Goal: Find specific page/section: Find specific page/section

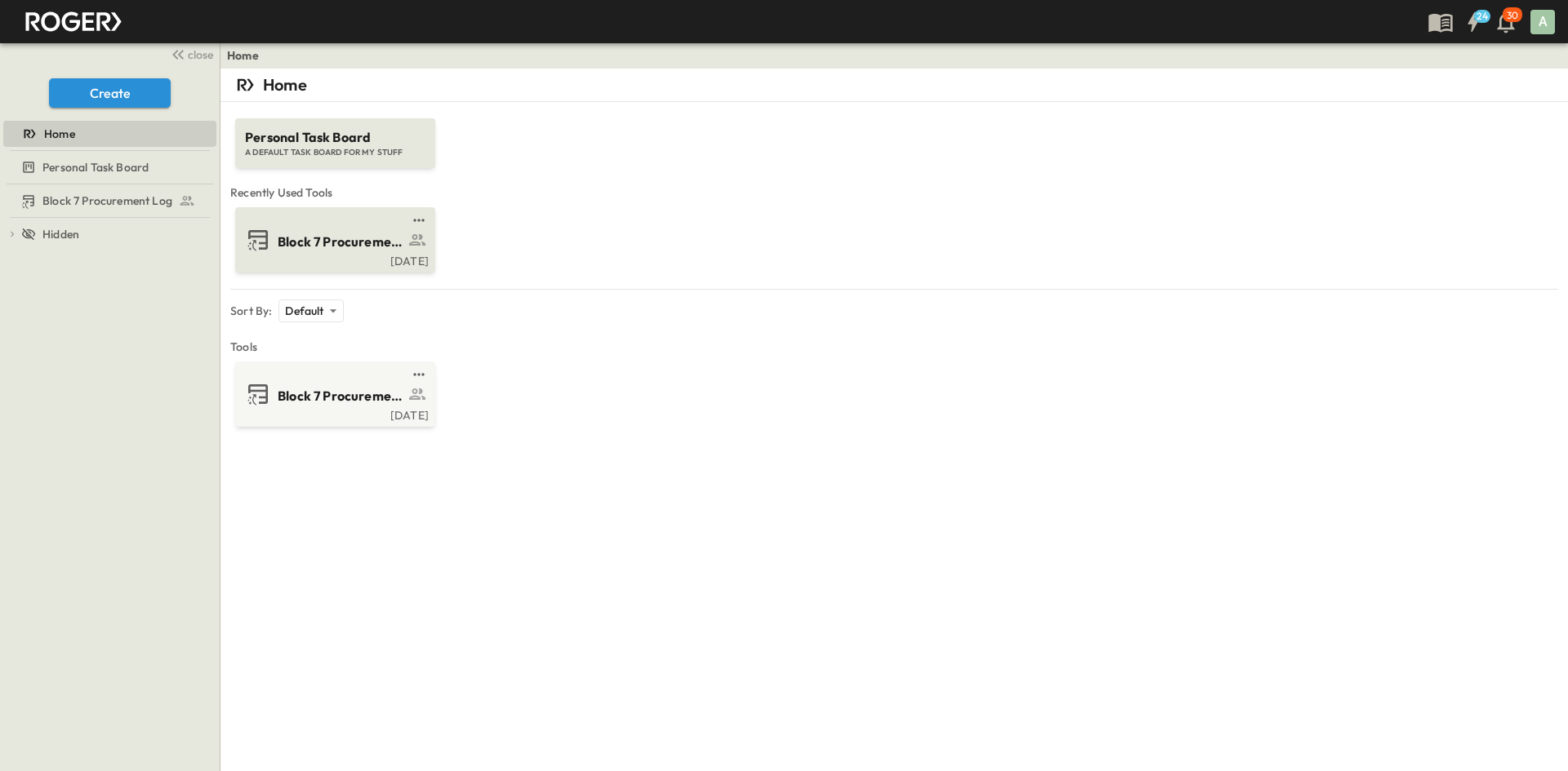
click at [352, 249] on span "Block 7 Procurement Log" at bounding box center [340, 242] width 127 height 18
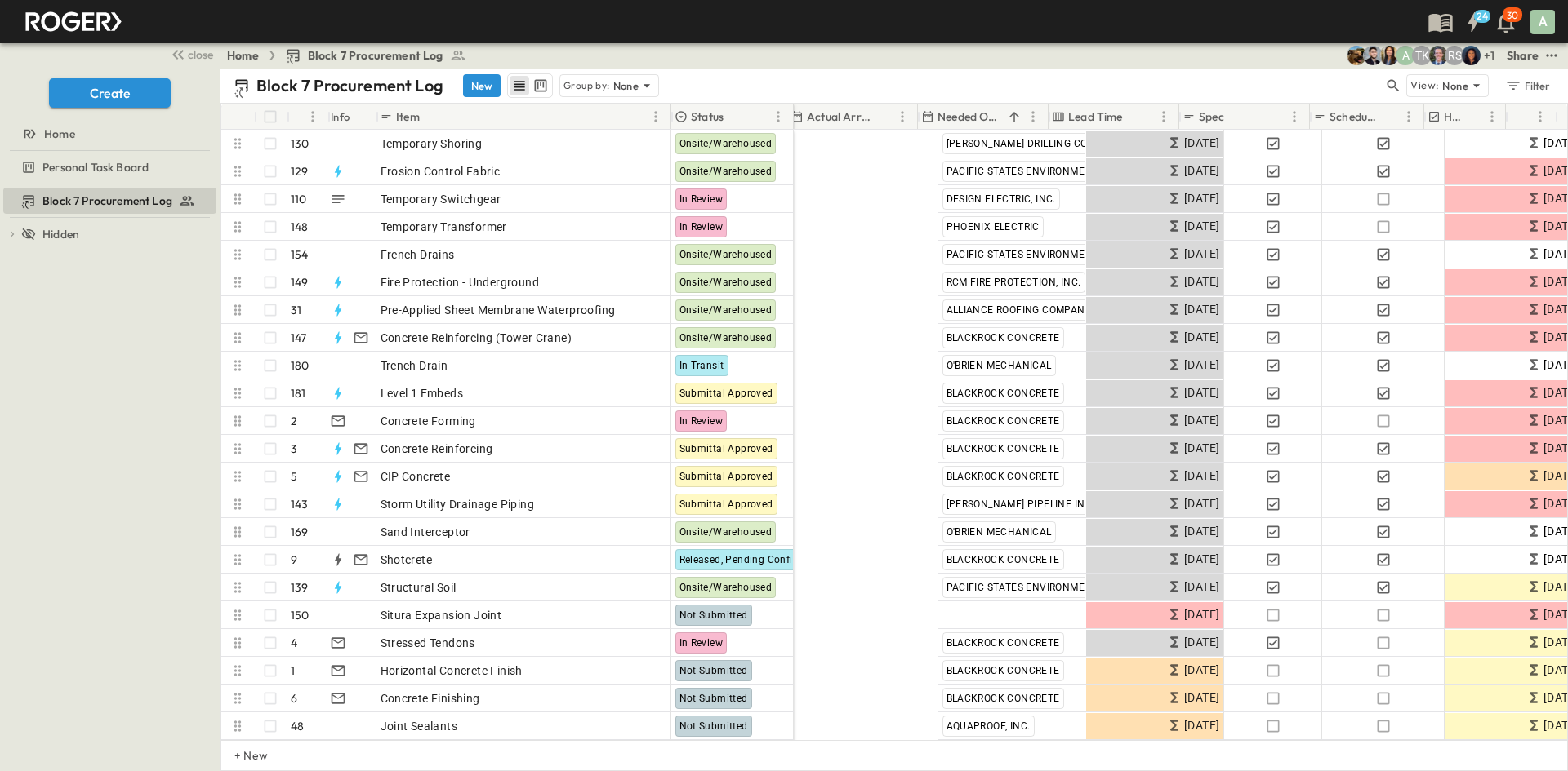
scroll to position [0, 1033]
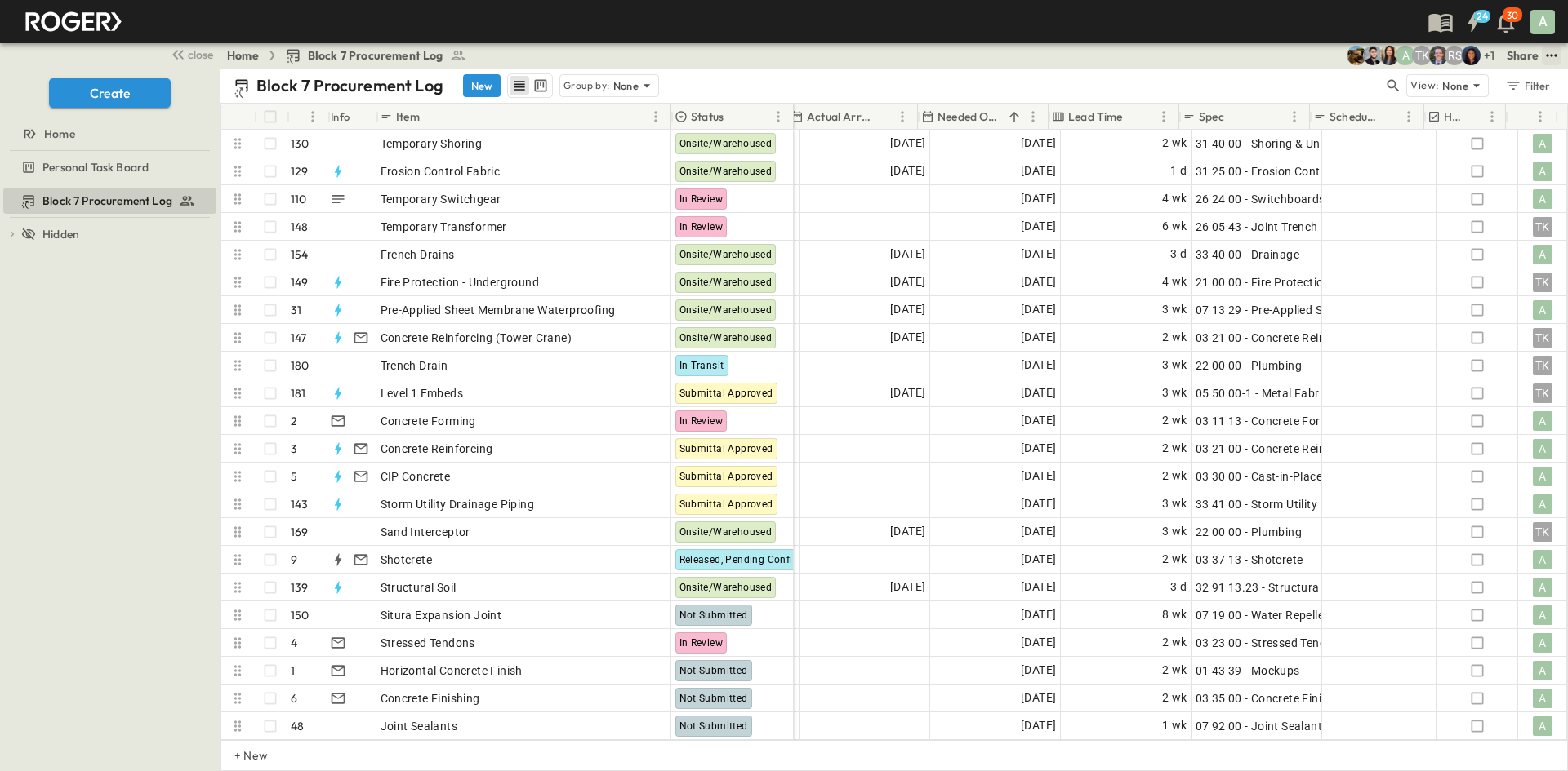
click at [1254, 50] on icon "test" at bounding box center [1551, 54] width 16 height 16
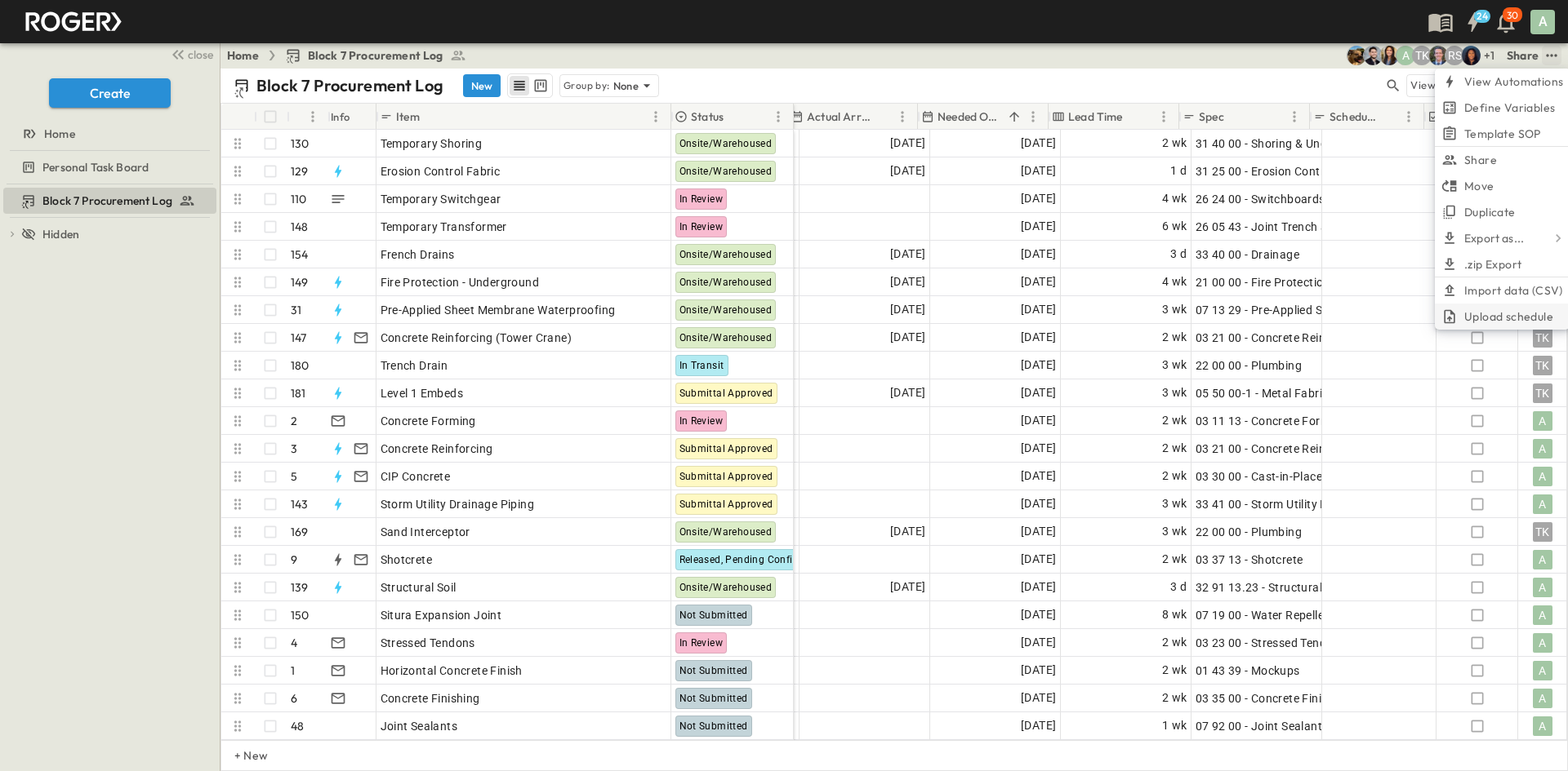
click at [1254, 317] on span "Upload schedule" at bounding box center [1508, 316] width 89 height 16
click at [0, 0] on input "Upload schedule" at bounding box center [0, 0] width 0 height 0
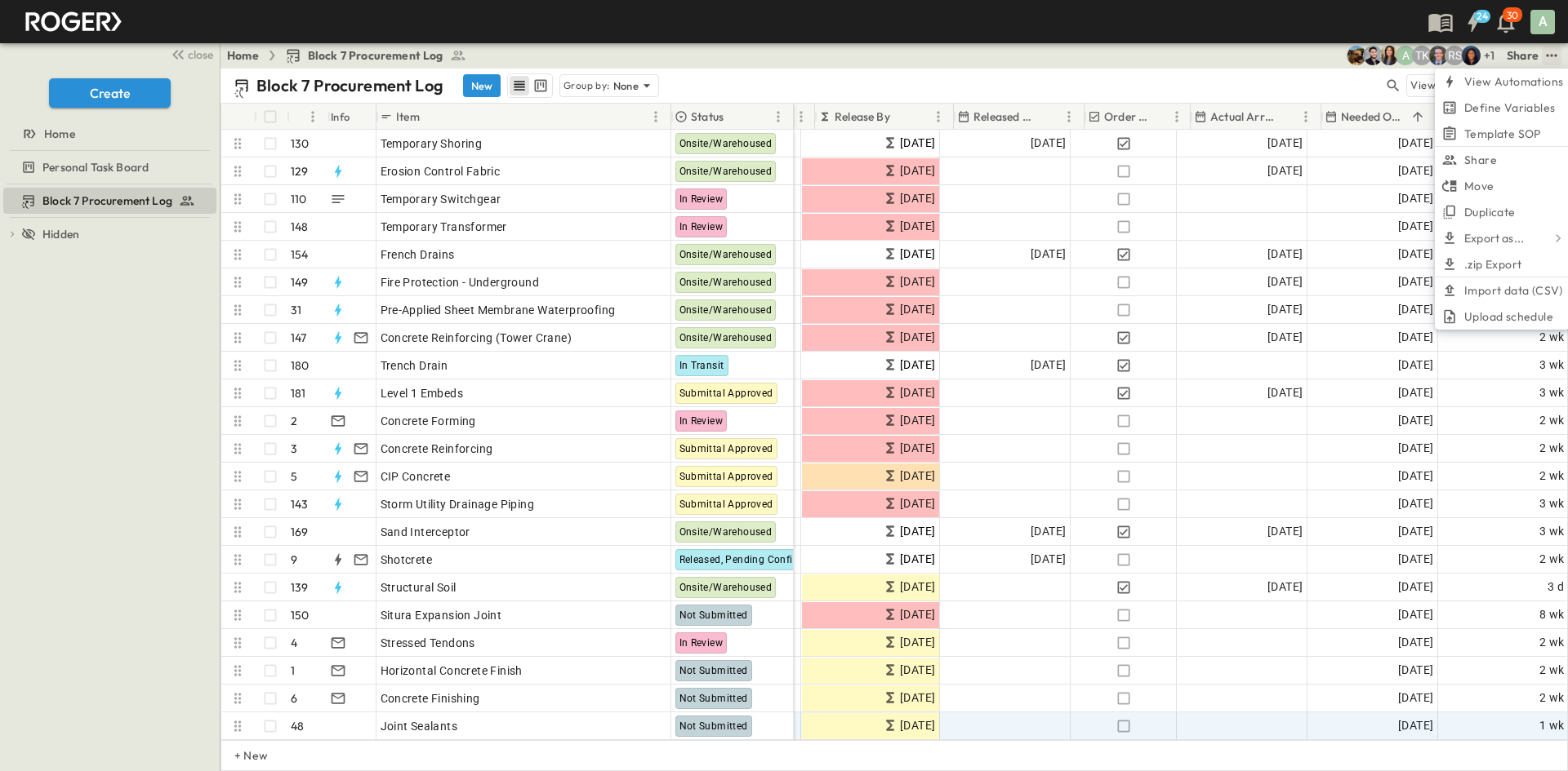
scroll to position [0, 573]
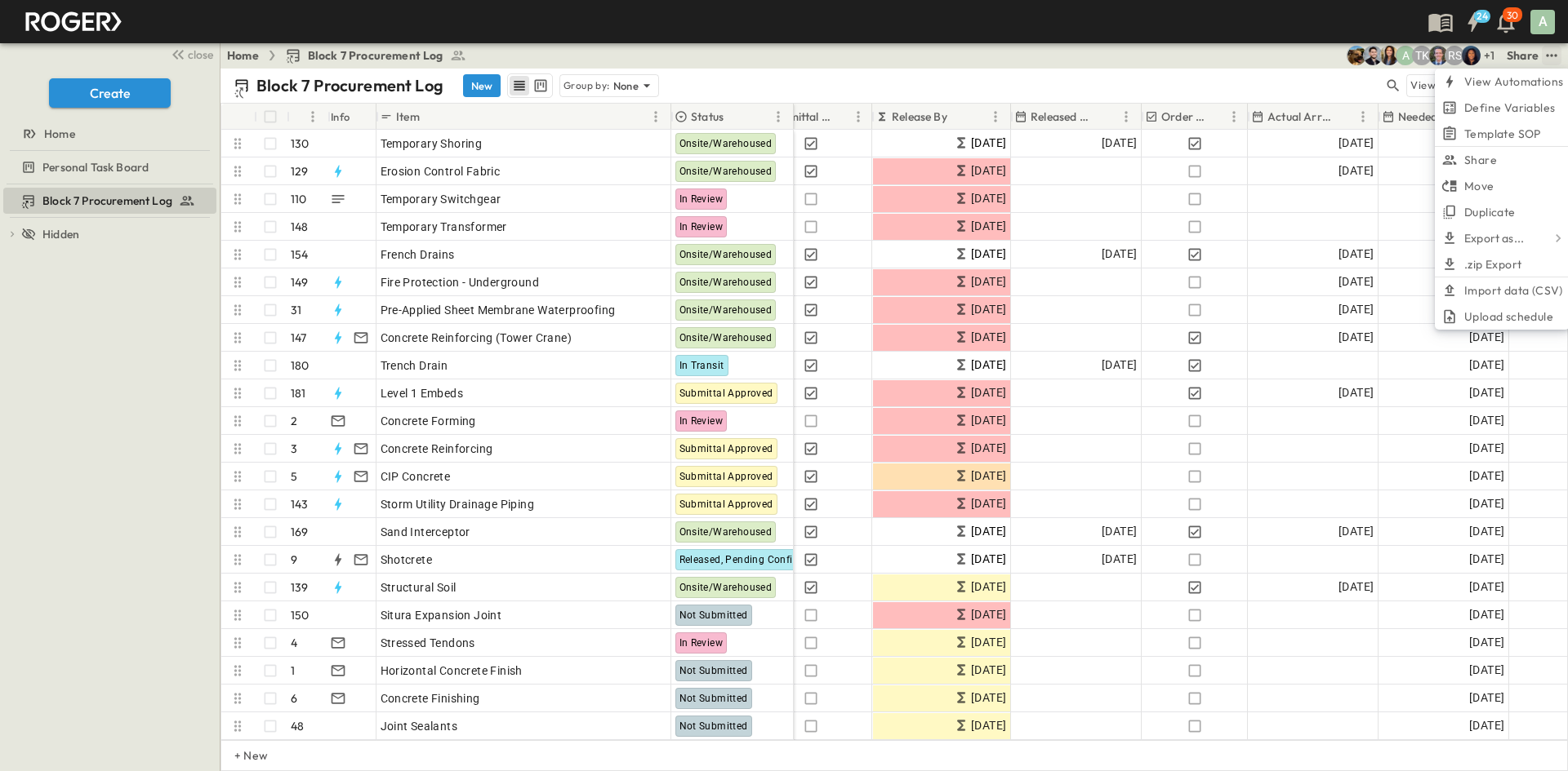
click at [1085, 76] on div "Block 7 Procurement Log New Group by: None" at bounding box center [808, 85] width 1150 height 24
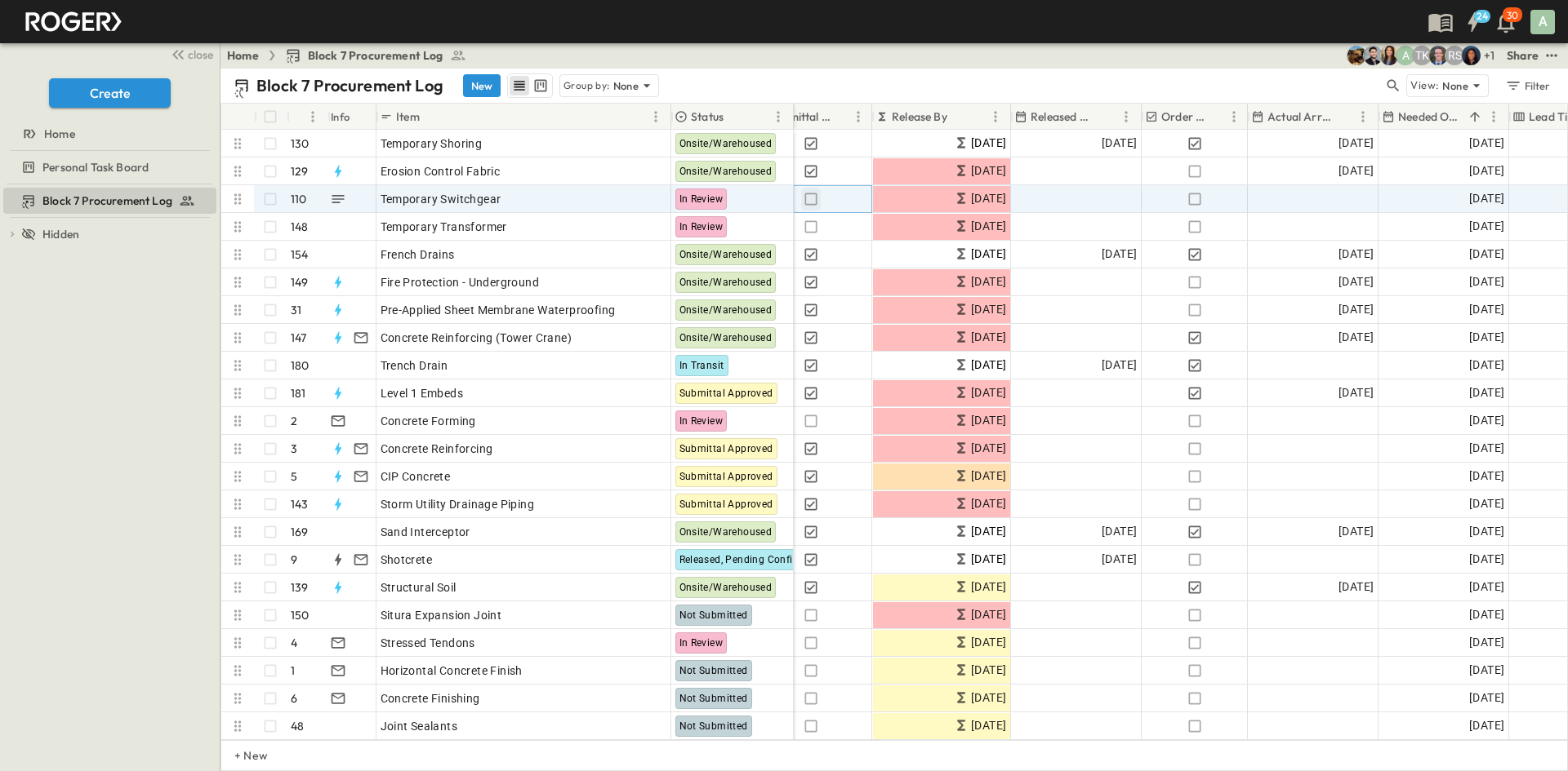
drag, startPoint x: 809, startPoint y: 203, endPoint x: 805, endPoint y: 234, distance: 31.3
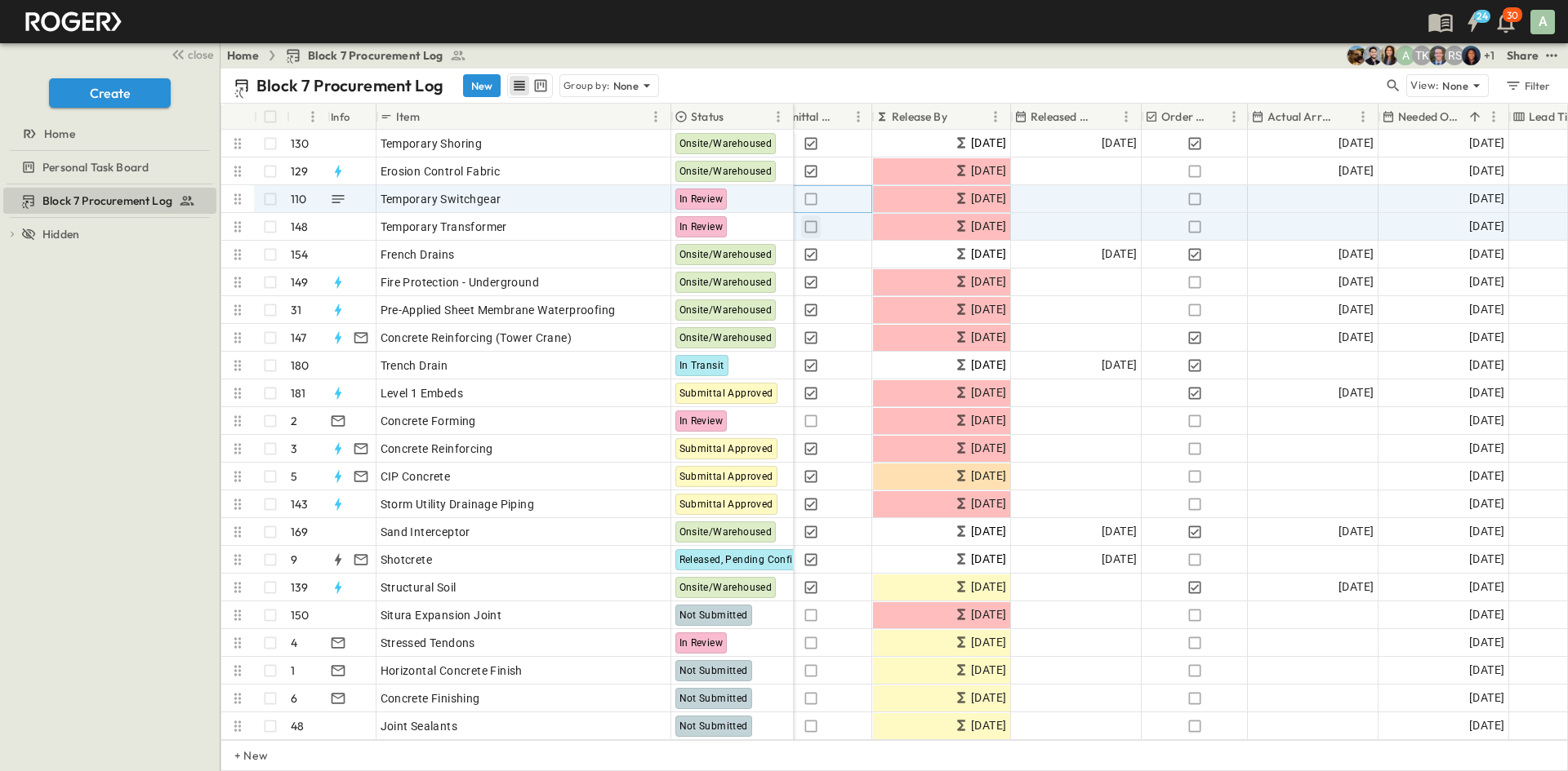
click at [809, 203] on icon "button" at bounding box center [810, 199] width 16 height 16
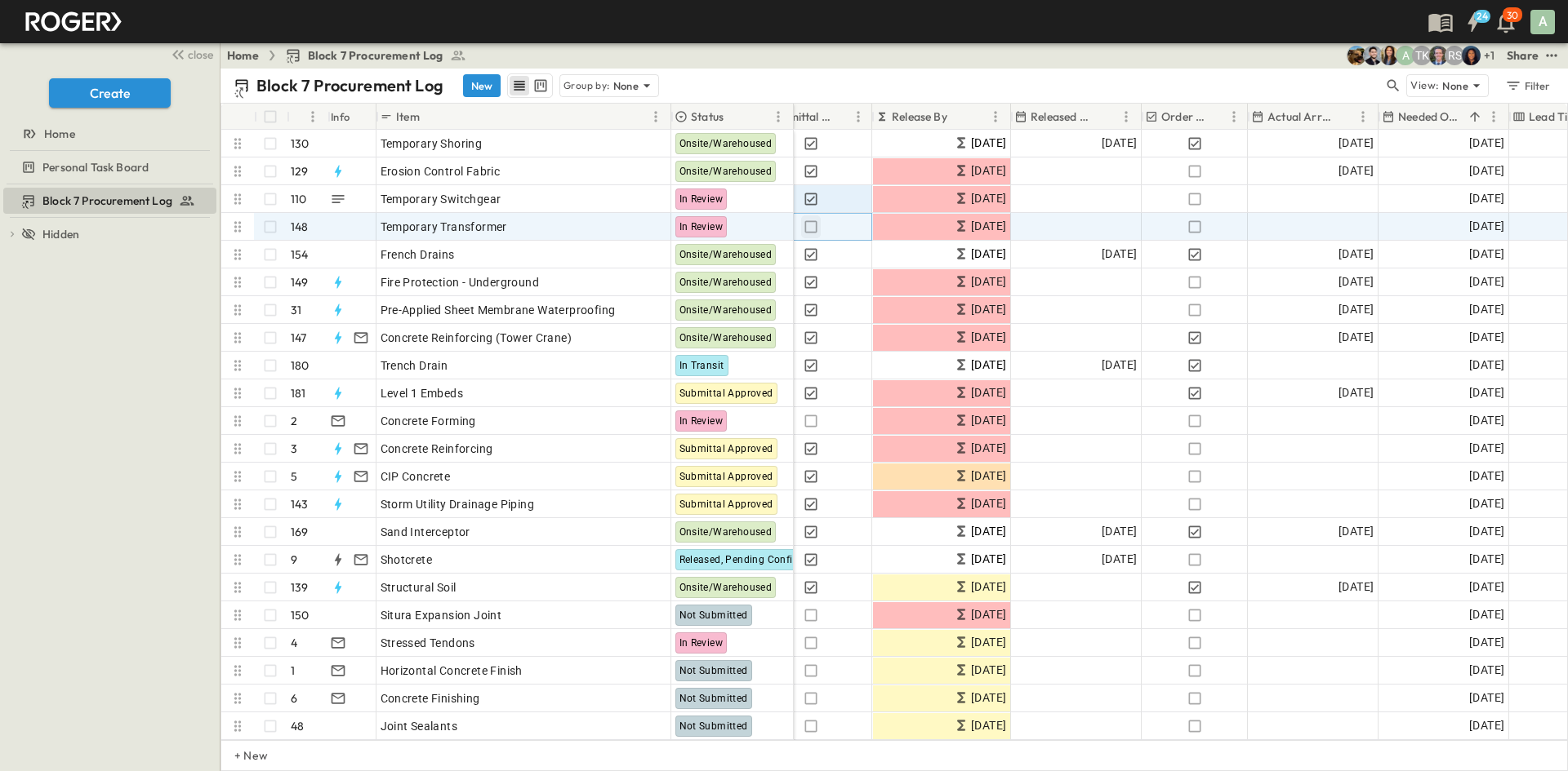
click at [810, 234] on icon "button" at bounding box center [810, 226] width 16 height 16
